Goal: Task Accomplishment & Management: Manage account settings

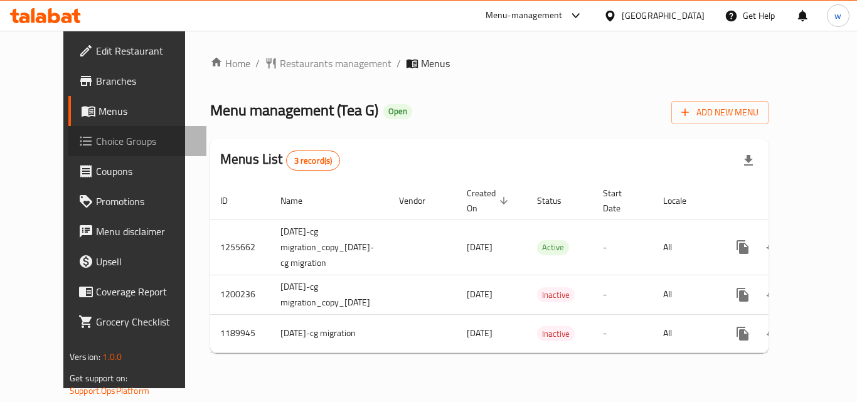
click at [96, 142] on span "Choice Groups" at bounding box center [146, 141] width 100 height 15
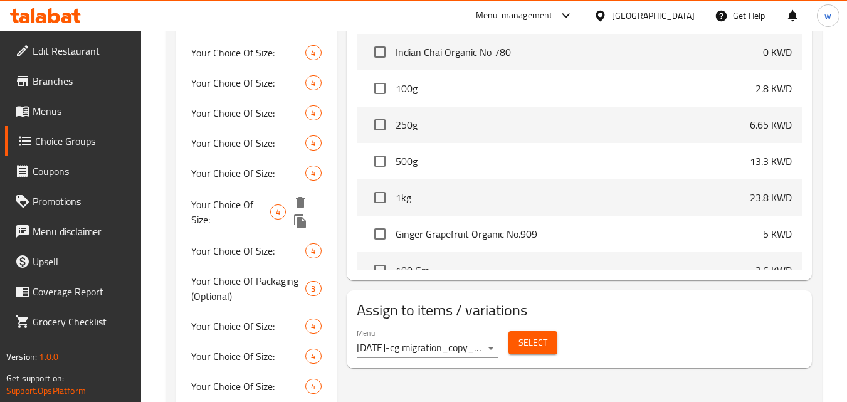
scroll to position [690, 0]
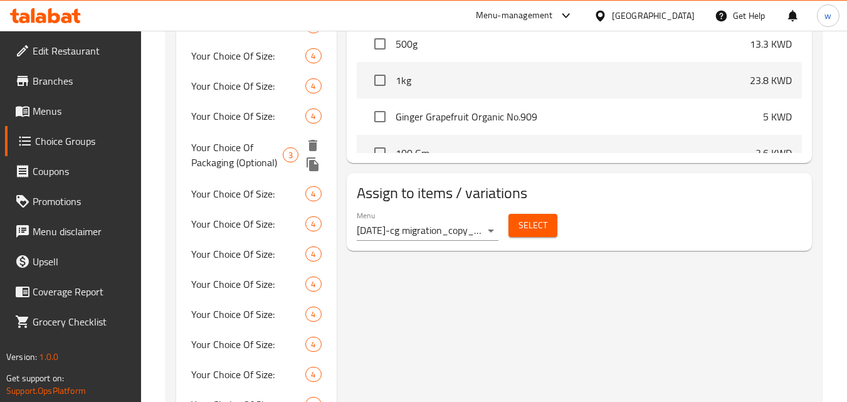
click at [233, 151] on span "Your Choice Of Packaging (Optional)" at bounding box center [237, 155] width 92 height 30
type input "Your Choice Of Packaging (Optional)"
type input "اختيارك للتعبئة (اختياري"
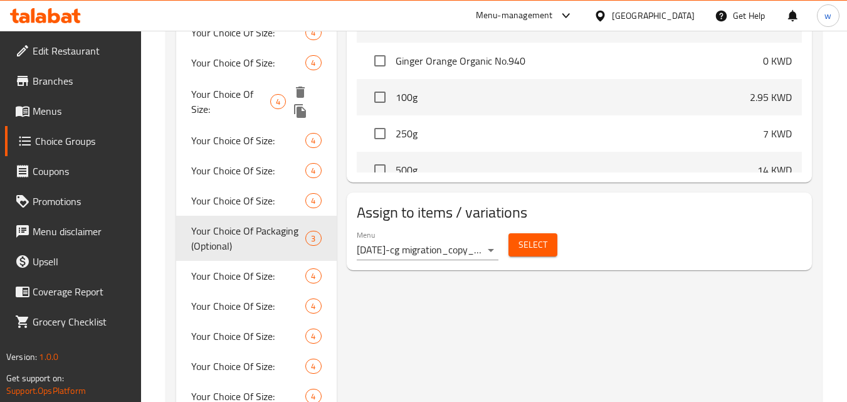
scroll to position [627, 0]
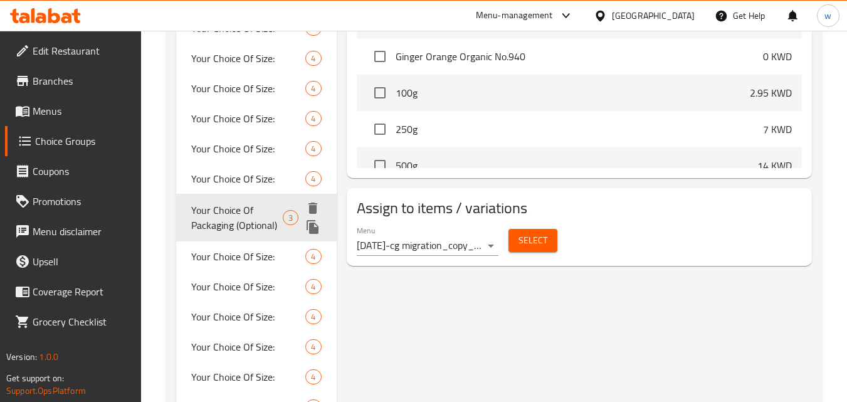
click at [235, 223] on span "Your Choice Of Packaging (Optional)" at bounding box center [237, 218] width 92 height 30
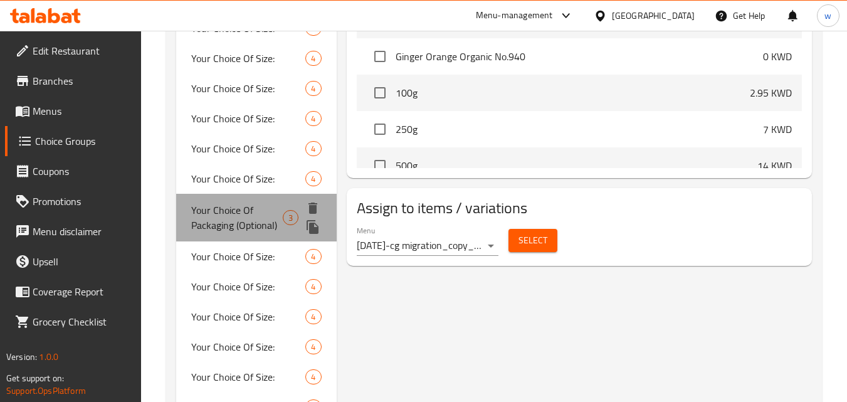
click at [220, 214] on span "Your Choice Of Packaging (Optional)" at bounding box center [237, 218] width 92 height 30
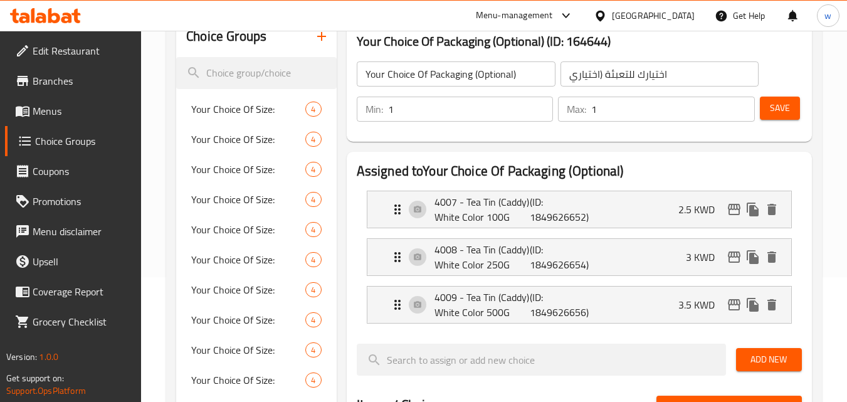
scroll to position [125, 0]
click at [540, 103] on input "2" at bounding box center [471, 108] width 166 height 25
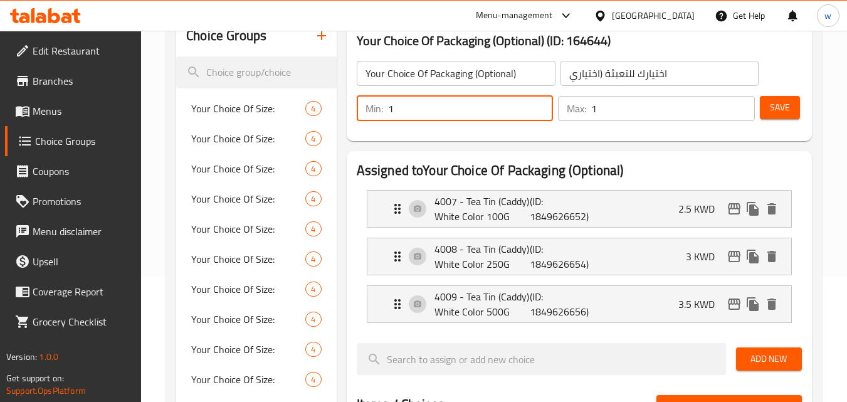
click at [539, 112] on input "1" at bounding box center [471, 108] width 166 height 25
click at [539, 112] on input "0" at bounding box center [471, 108] width 166 height 25
click at [793, 111] on button "Save" at bounding box center [780, 107] width 40 height 23
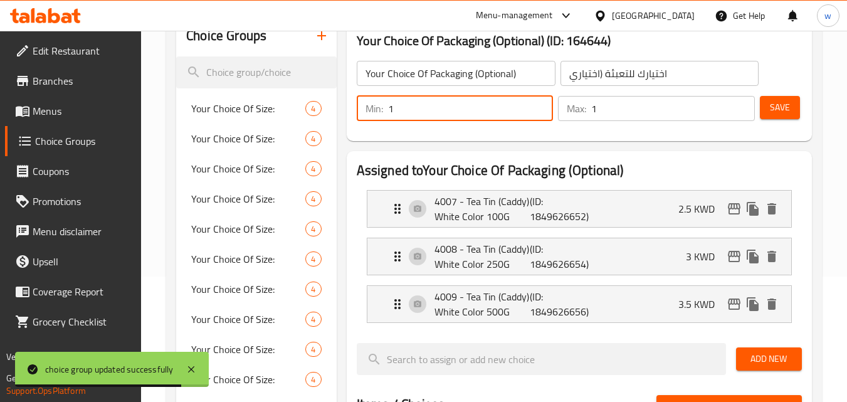
type input "1"
click at [540, 105] on input "1" at bounding box center [471, 108] width 166 height 25
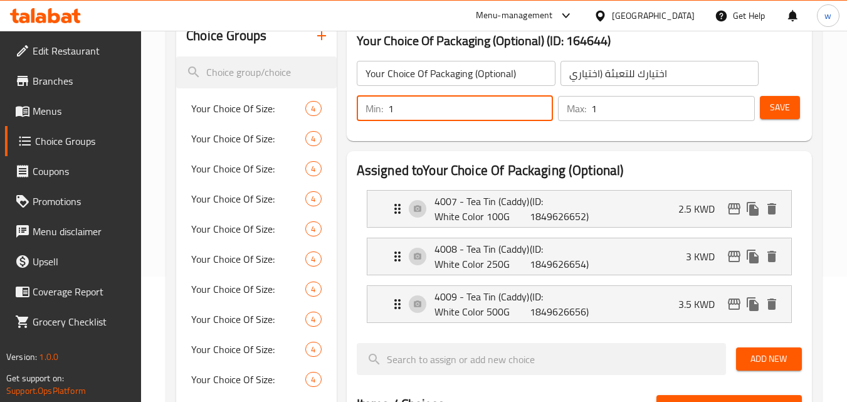
click at [783, 102] on span "Save" at bounding box center [780, 108] width 20 height 16
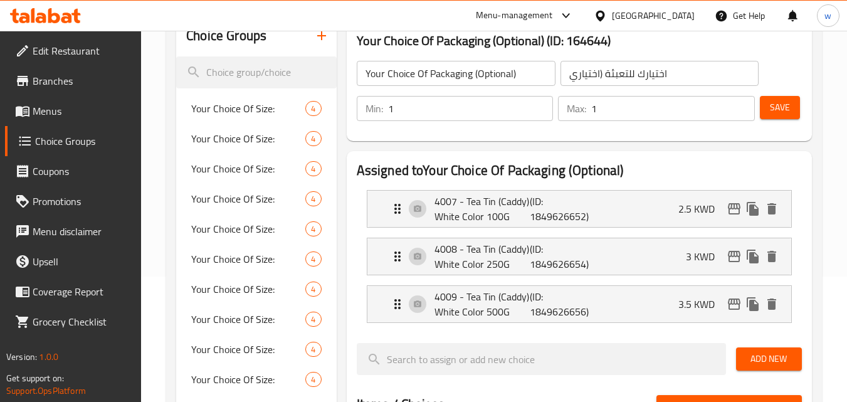
click at [771, 114] on span "Save" at bounding box center [780, 108] width 20 height 16
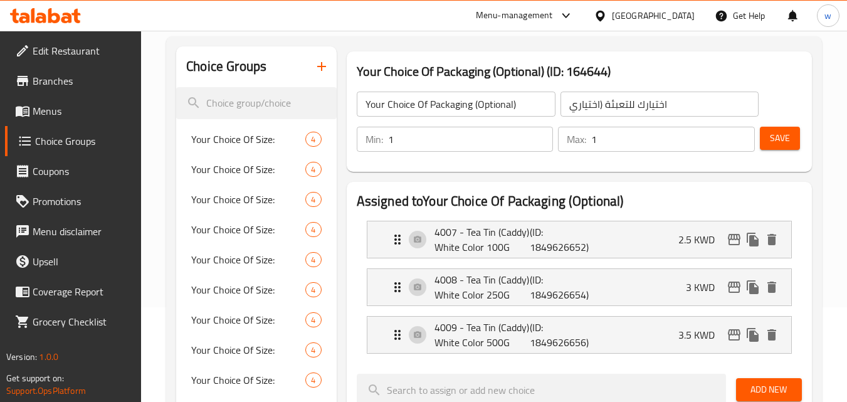
scroll to position [0, 0]
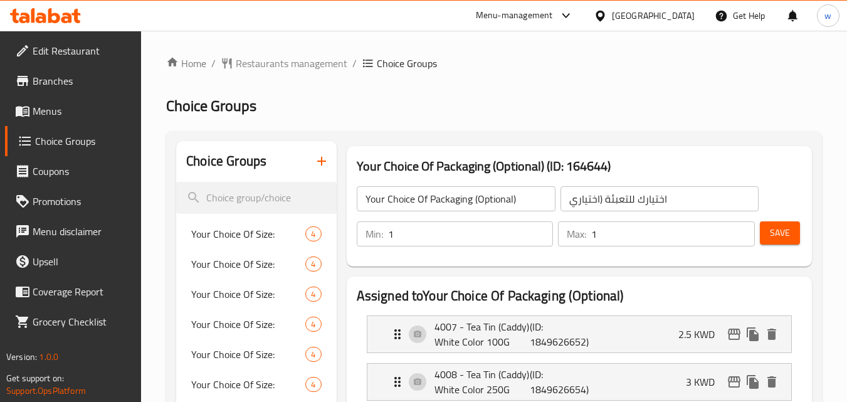
click at [793, 232] on button "Save" at bounding box center [780, 232] width 40 height 23
click at [607, 15] on icon at bounding box center [600, 15] width 13 height 13
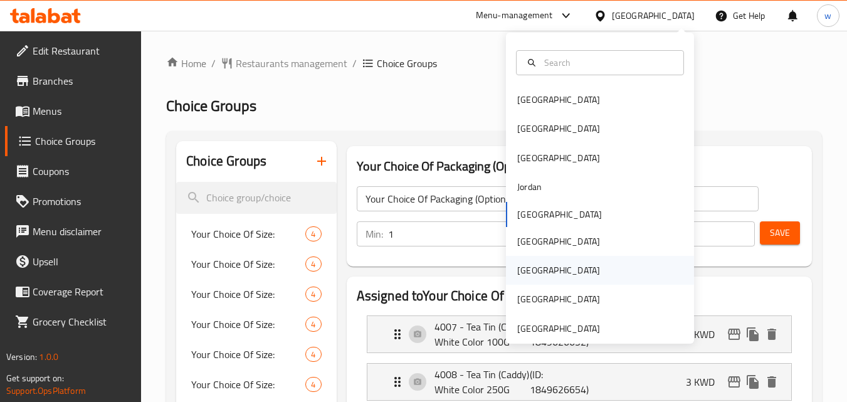
click at [517, 267] on div "[GEOGRAPHIC_DATA]" at bounding box center [558, 270] width 83 height 14
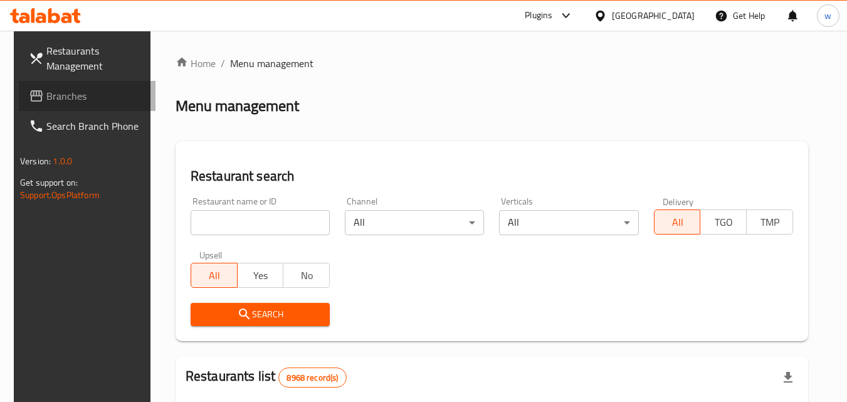
click at [73, 102] on span "Branches" at bounding box center [95, 95] width 99 height 15
